Goal: Information Seeking & Learning: Learn about a topic

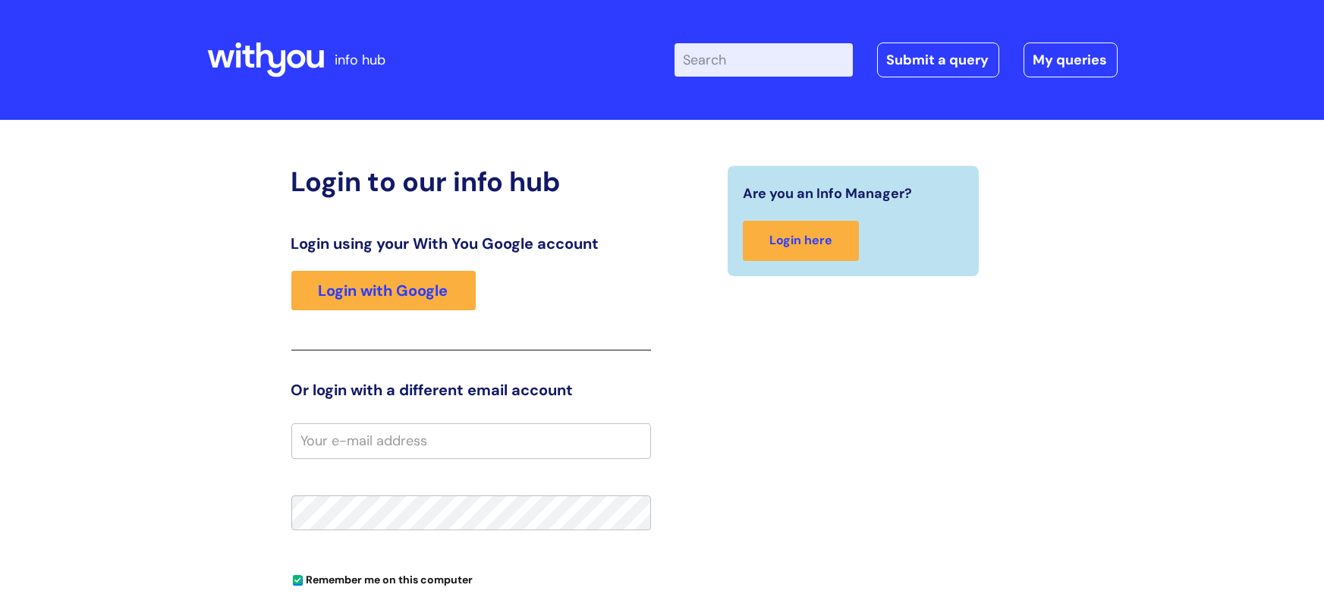
click at [754, 65] on input "Enter your search term here..." at bounding box center [763, 59] width 178 height 33
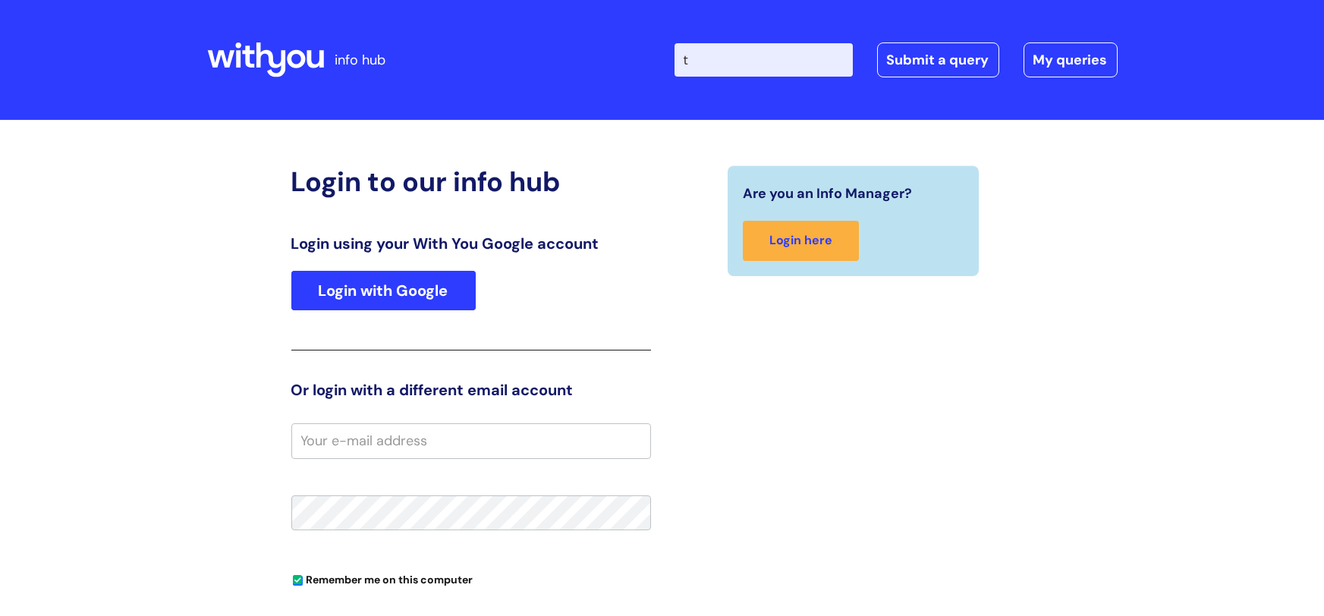
type input "t"
click at [432, 299] on link "Login with Google" at bounding box center [383, 290] width 184 height 39
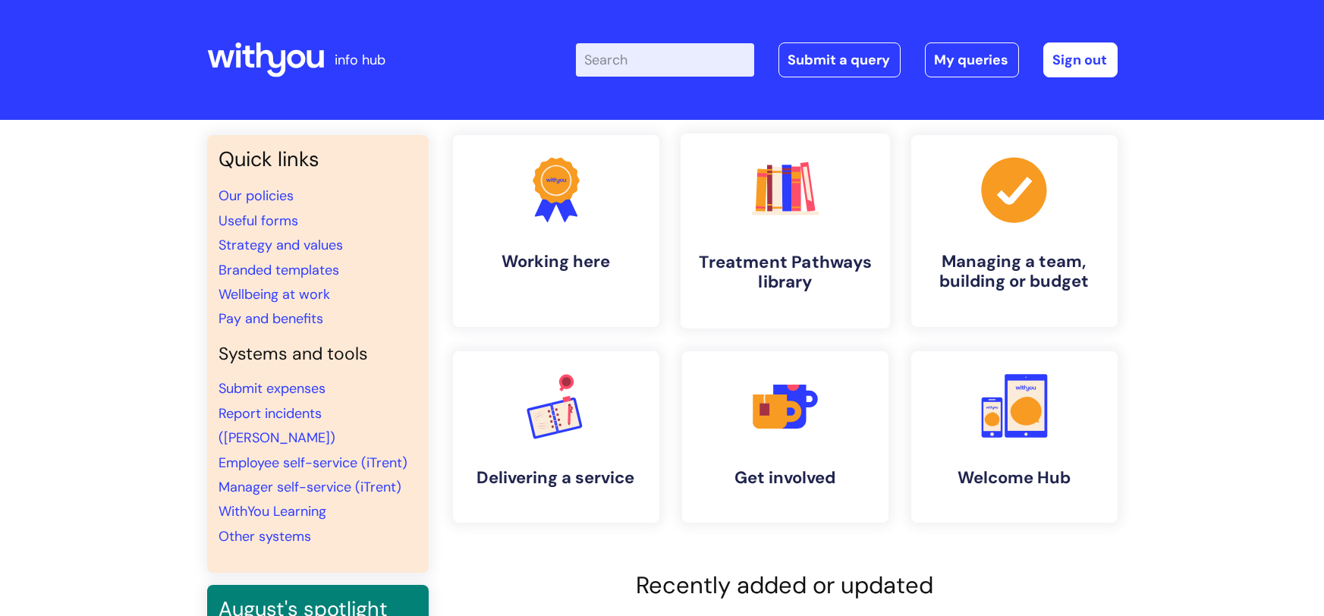
click at [772, 262] on h4 "Treatment Pathways library" at bounding box center [785, 272] width 185 height 41
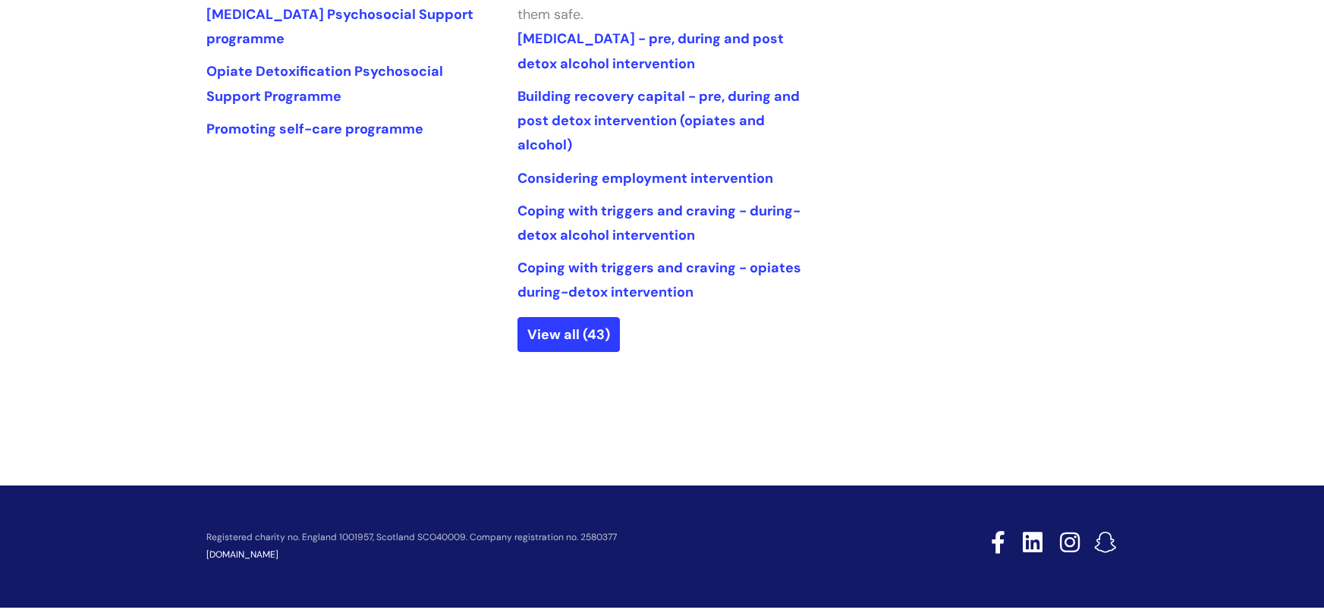
scroll to position [834, 0]
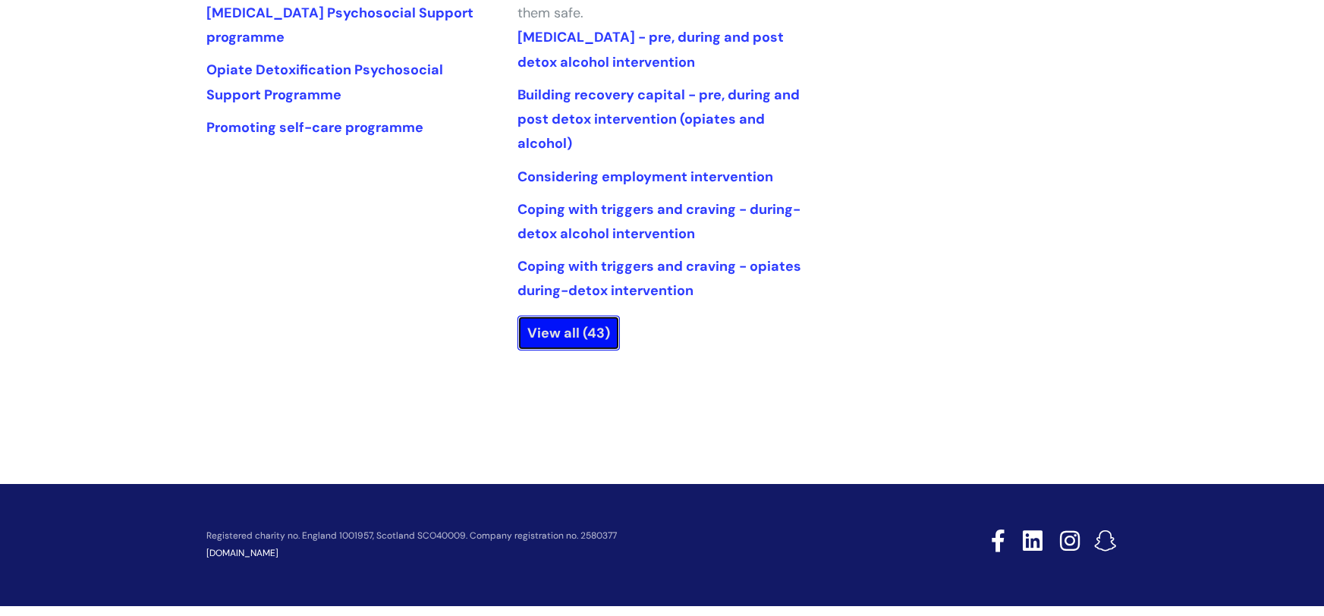
click at [557, 330] on link "View all (43)" at bounding box center [568, 333] width 102 height 35
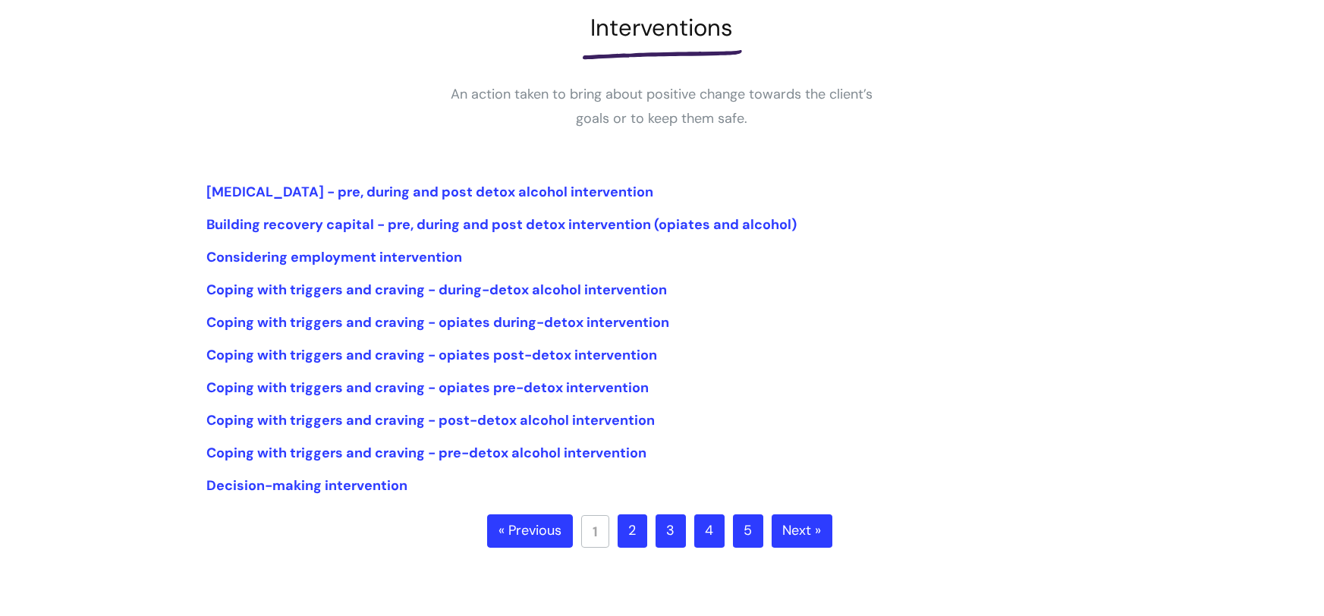
scroll to position [234, 0]
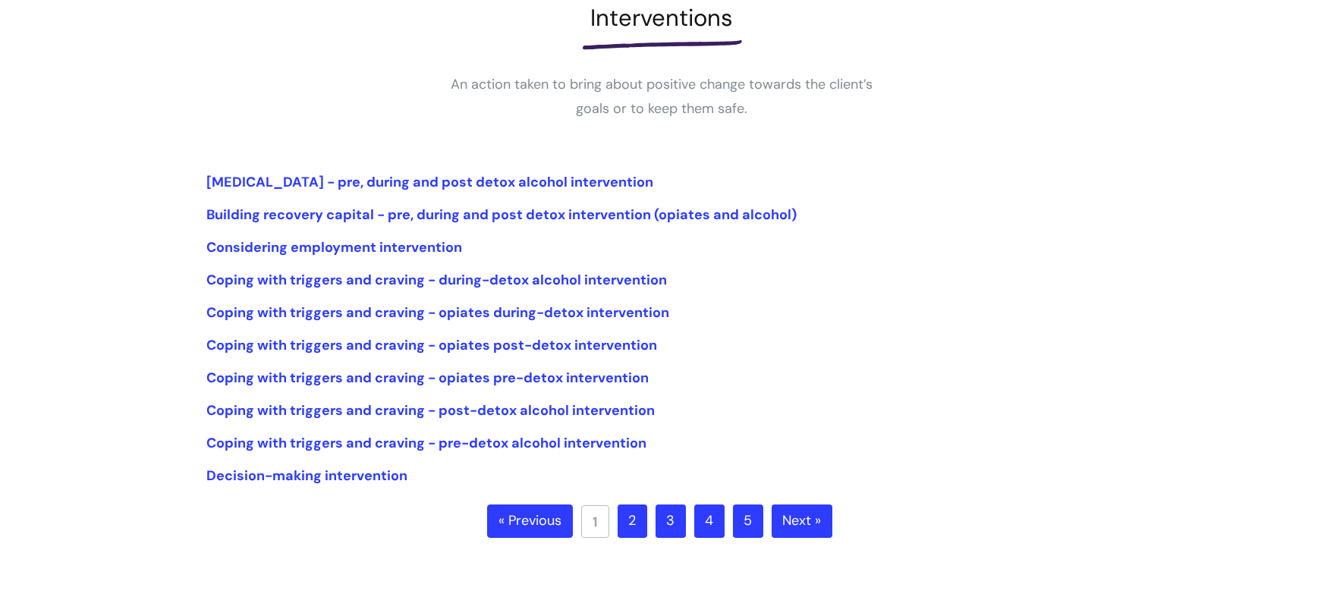
click at [796, 524] on link "Next »" at bounding box center [801, 520] width 61 height 33
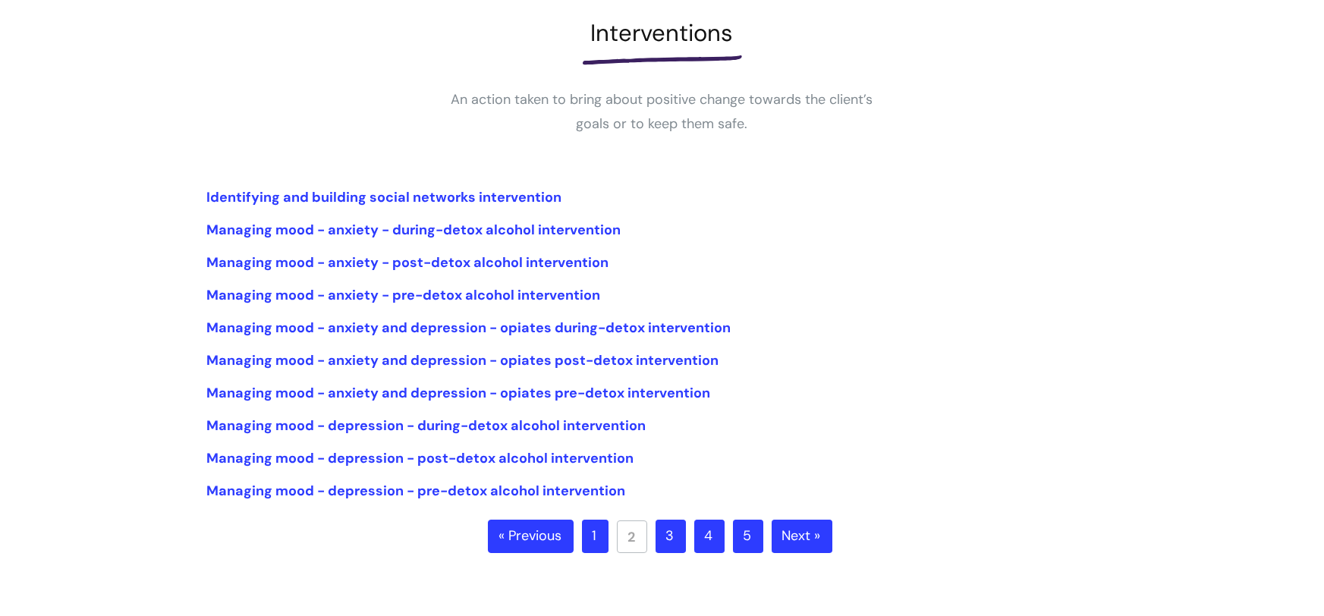
scroll to position [219, 0]
click at [796, 526] on link "Next »" at bounding box center [801, 536] width 61 height 33
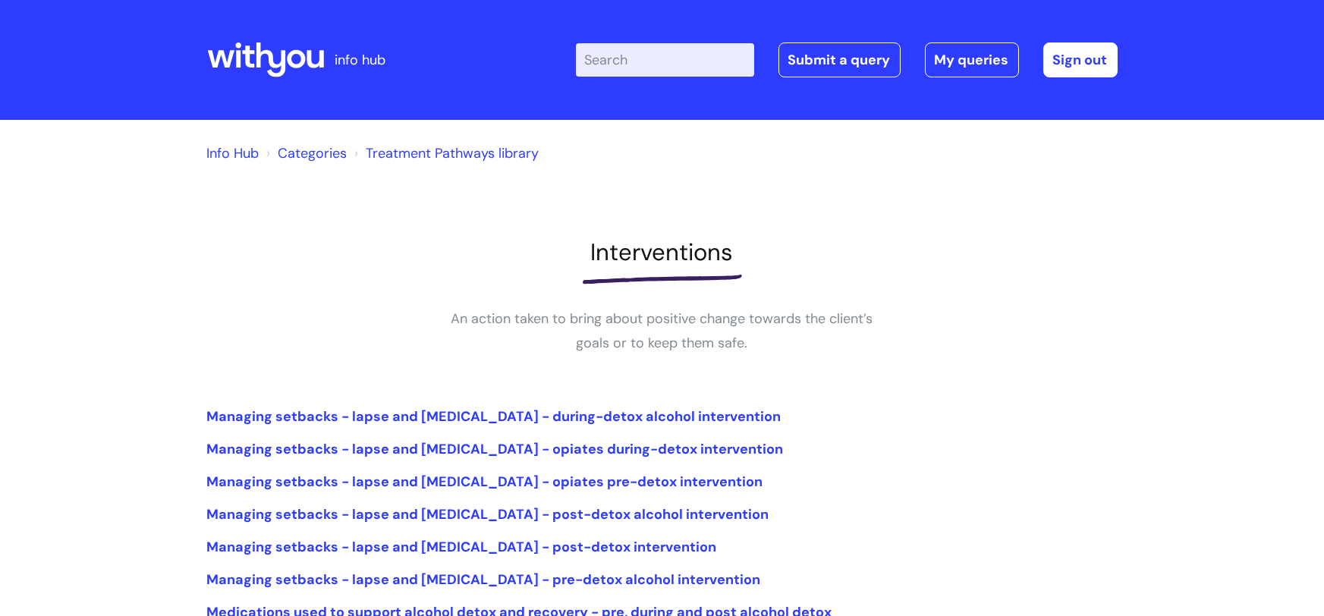
scroll to position [301, 0]
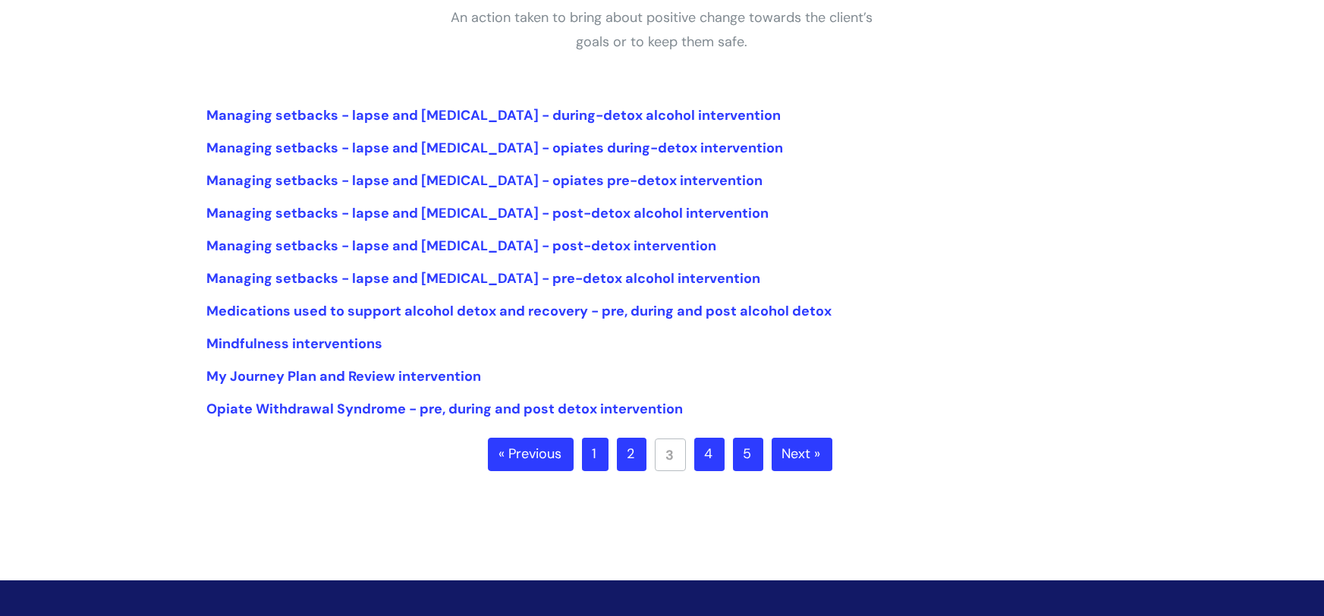
click at [539, 458] on link "« Previous" at bounding box center [531, 454] width 86 height 33
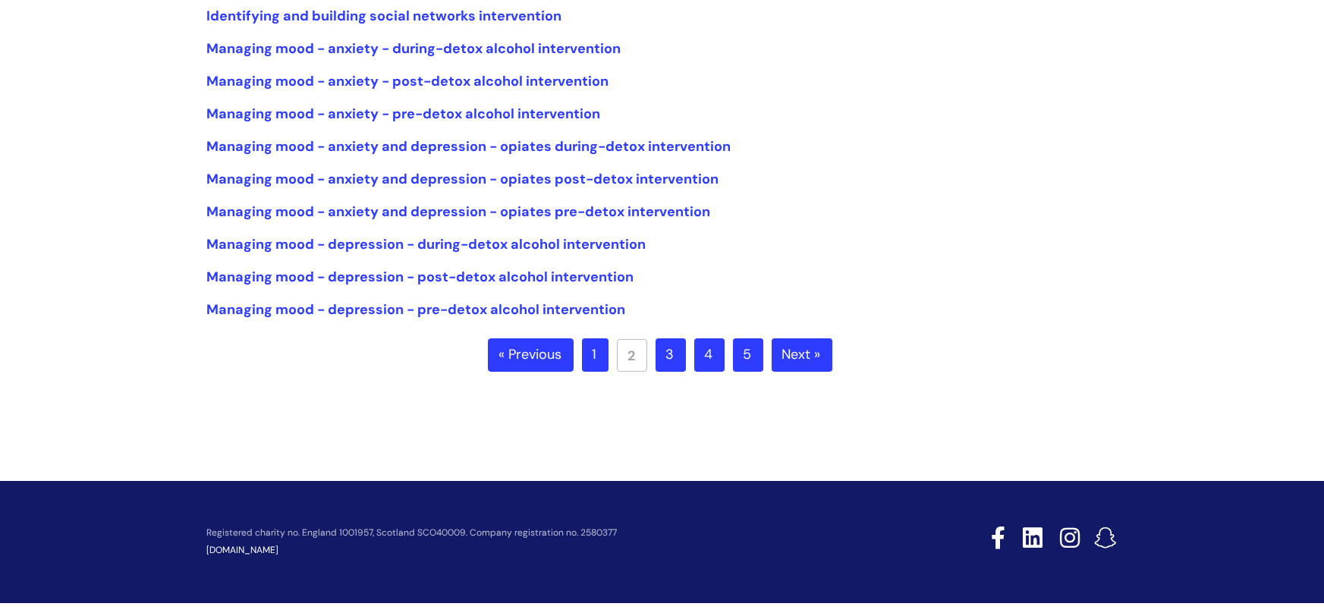
scroll to position [411, 0]
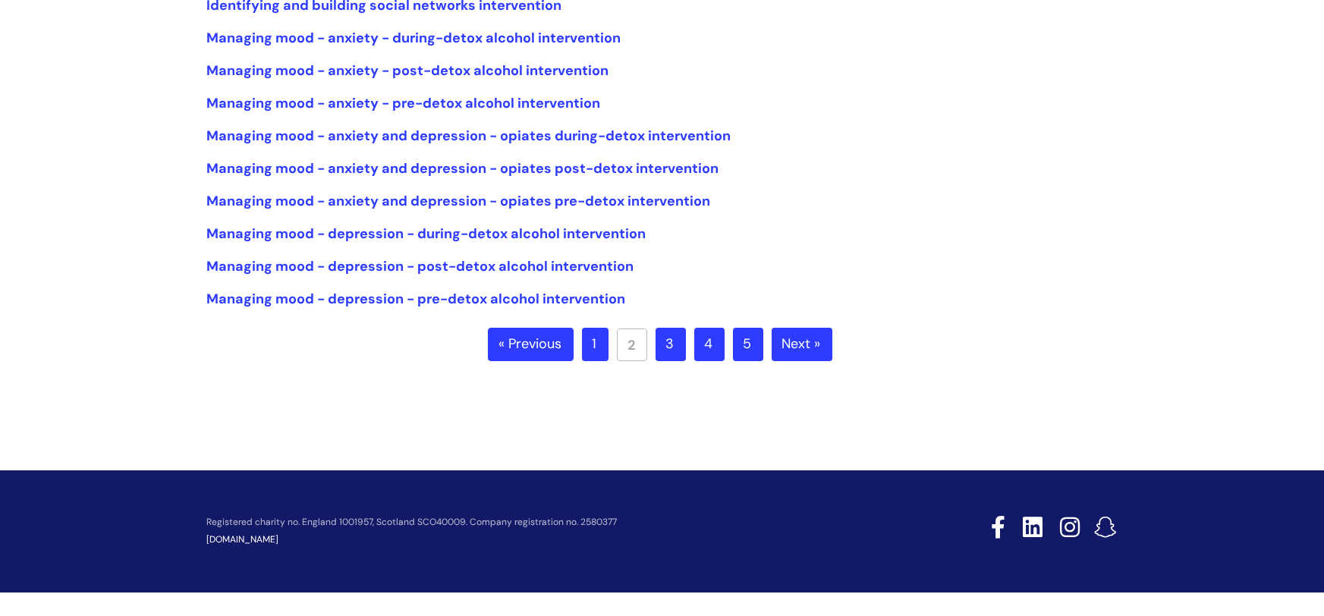
click at [793, 342] on link "Next »" at bounding box center [801, 344] width 61 height 33
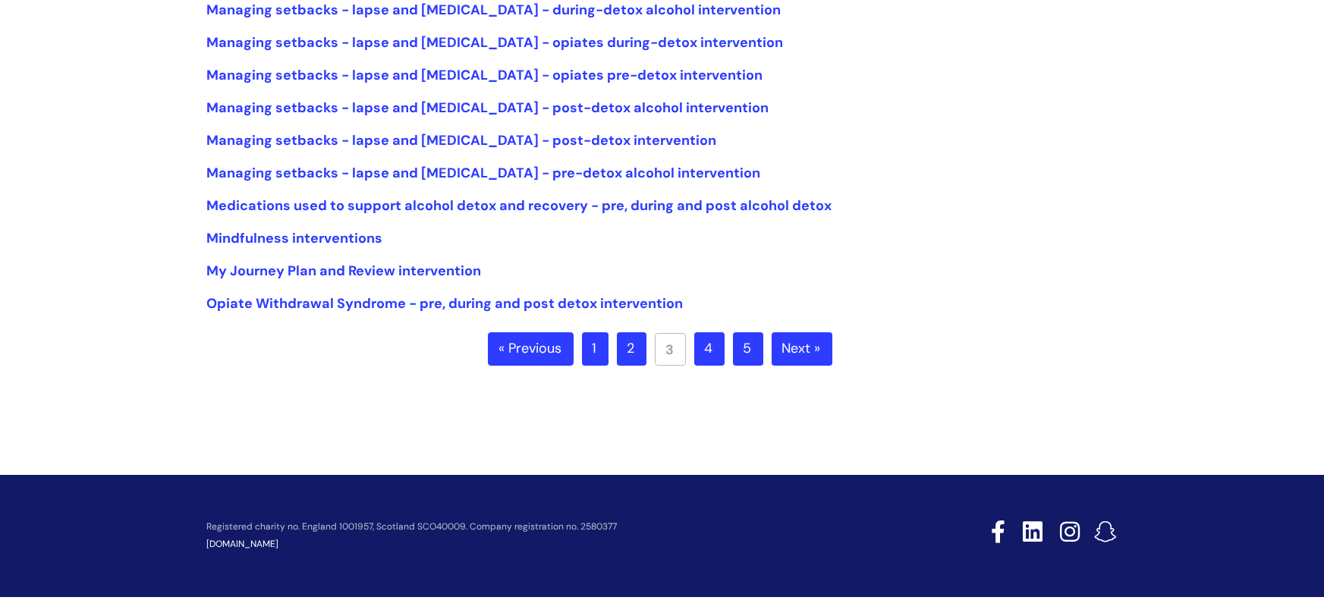
scroll to position [411, 0]
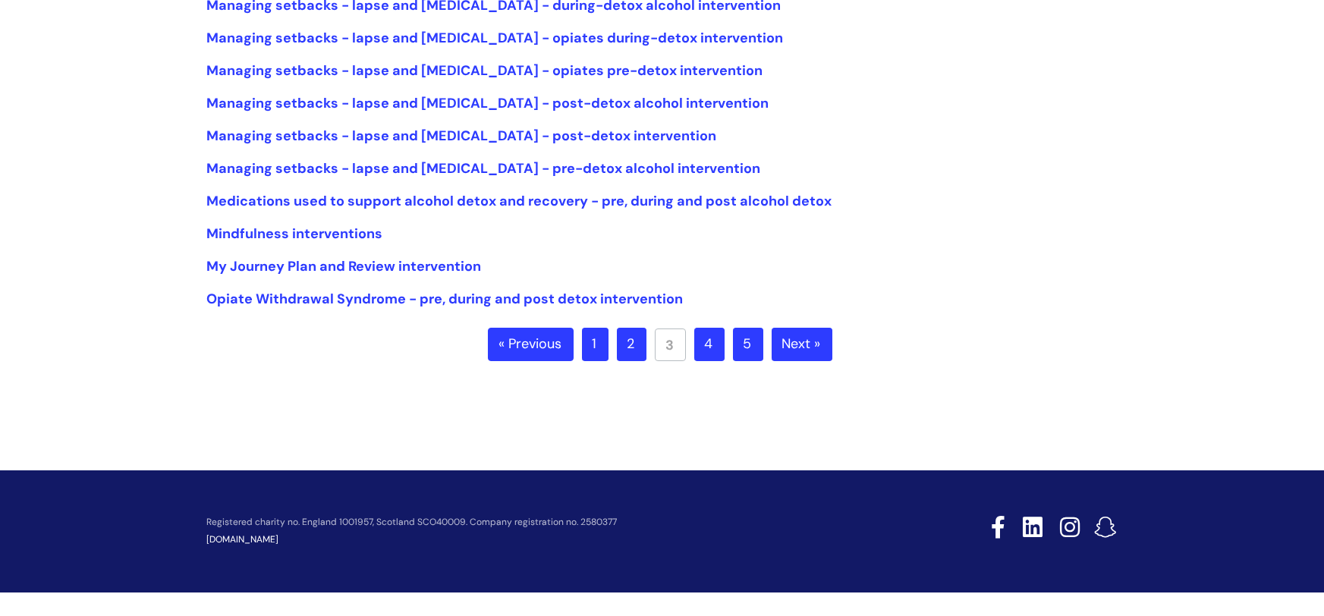
click at [796, 344] on link "Next »" at bounding box center [801, 344] width 61 height 33
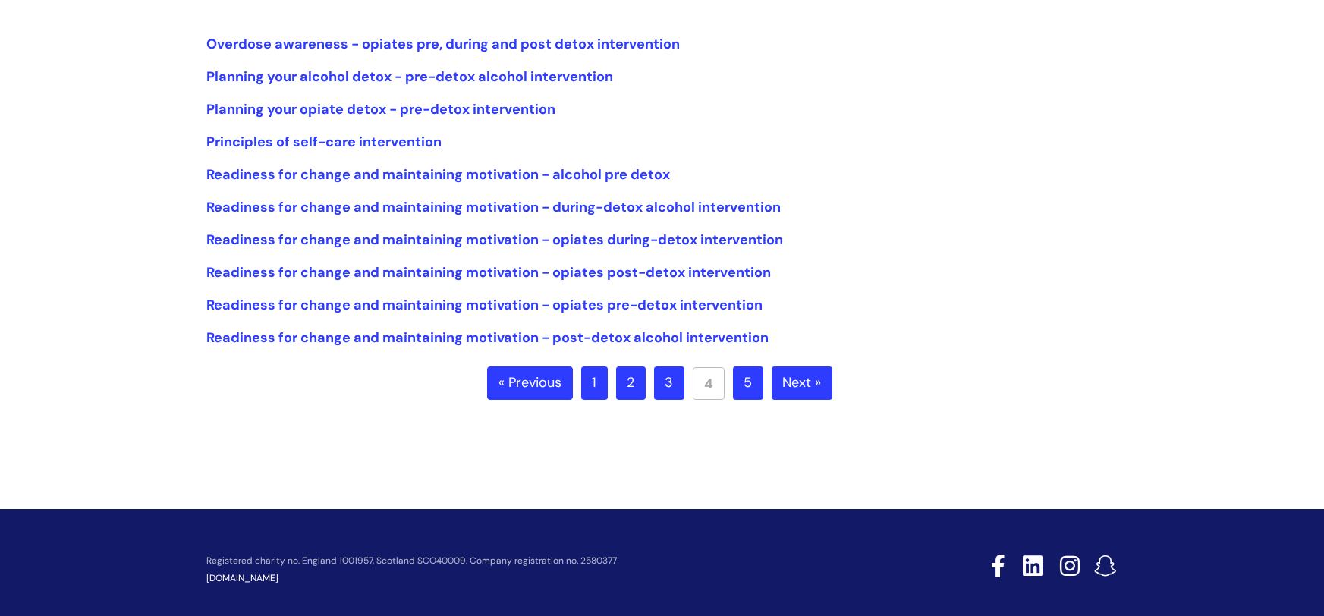
scroll to position [376, 0]
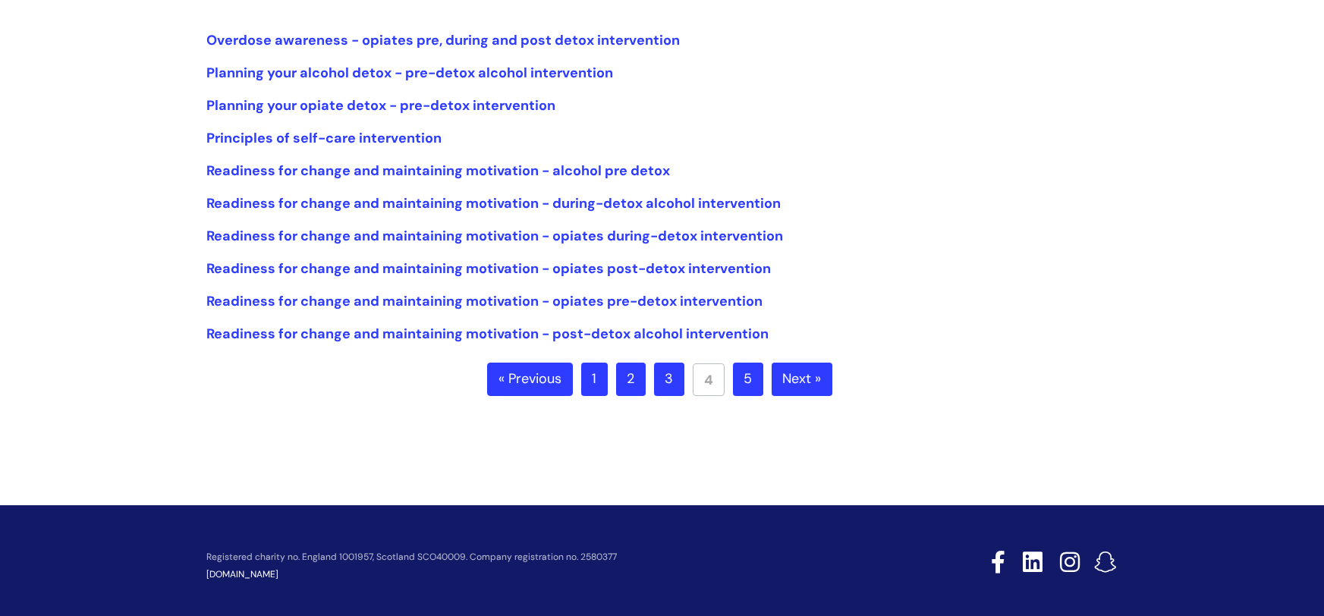
click at [792, 377] on link "Next »" at bounding box center [801, 379] width 61 height 33
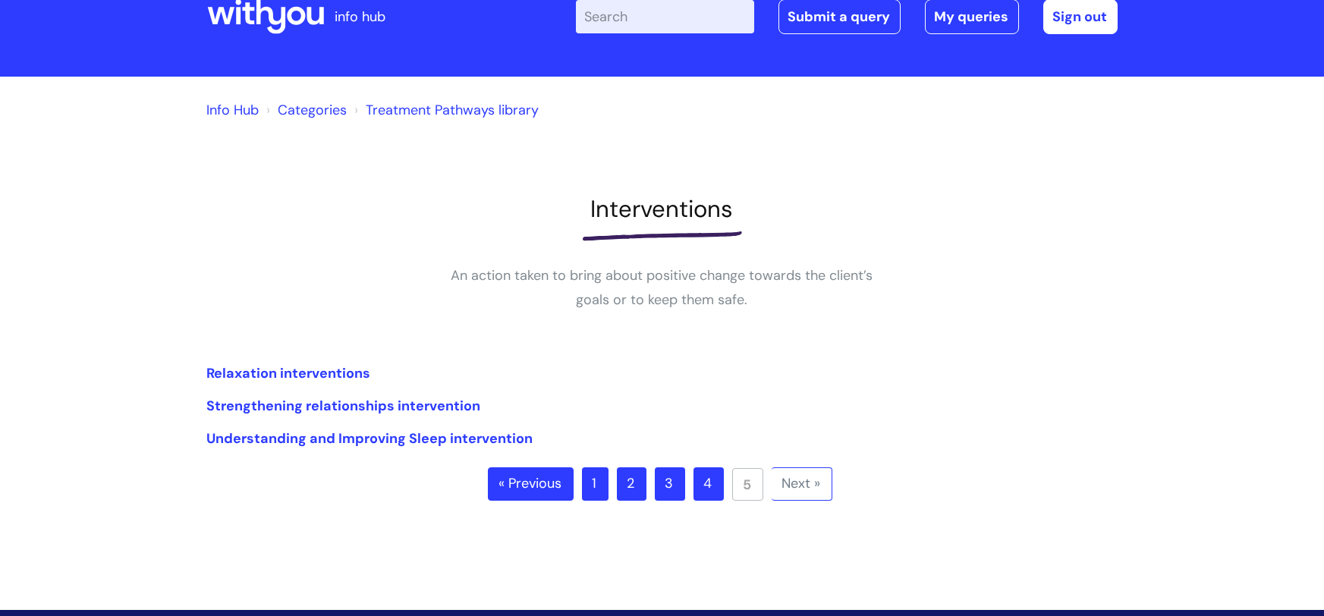
scroll to position [54, 0]
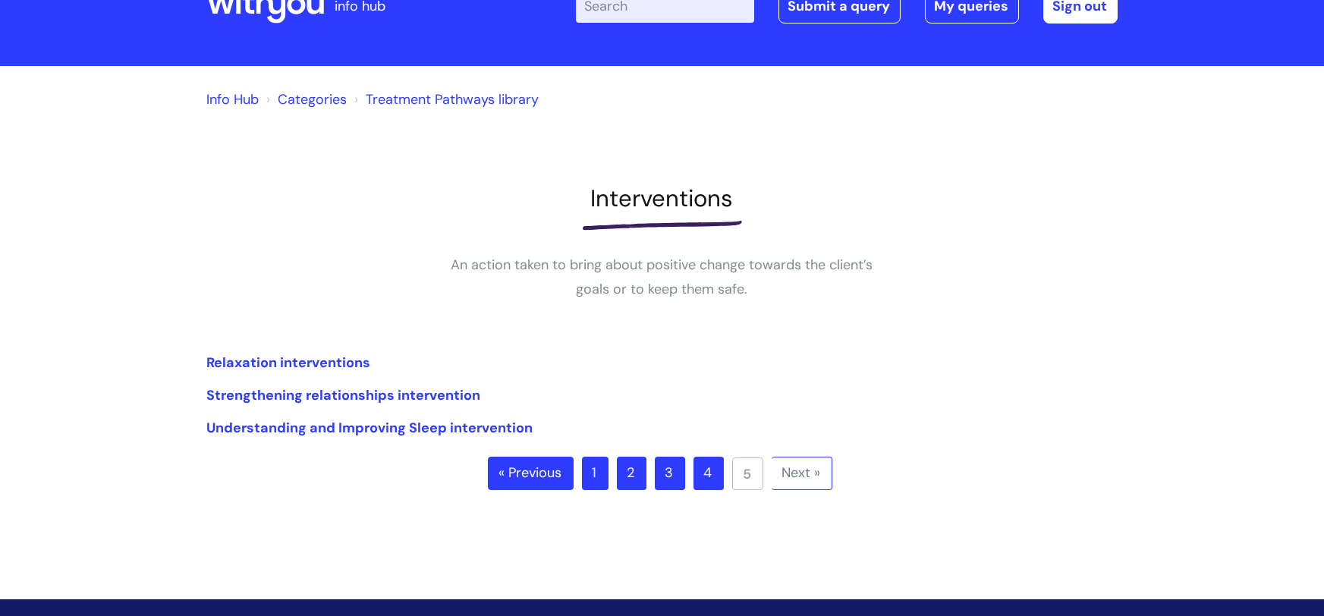
click at [545, 470] on link "« Previous" at bounding box center [531, 473] width 86 height 33
